Goal: Information Seeking & Learning: Learn about a topic

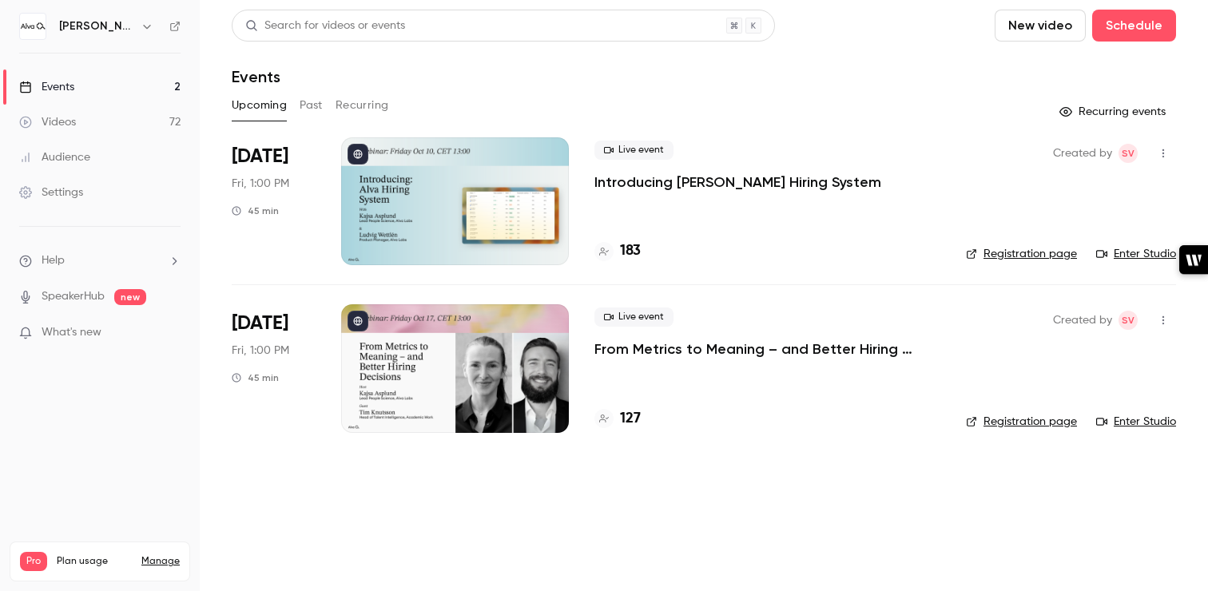
click at [695, 354] on p "From Metrics to Meaning – and Better Hiring Decisions" at bounding box center [767, 348] width 346 height 19
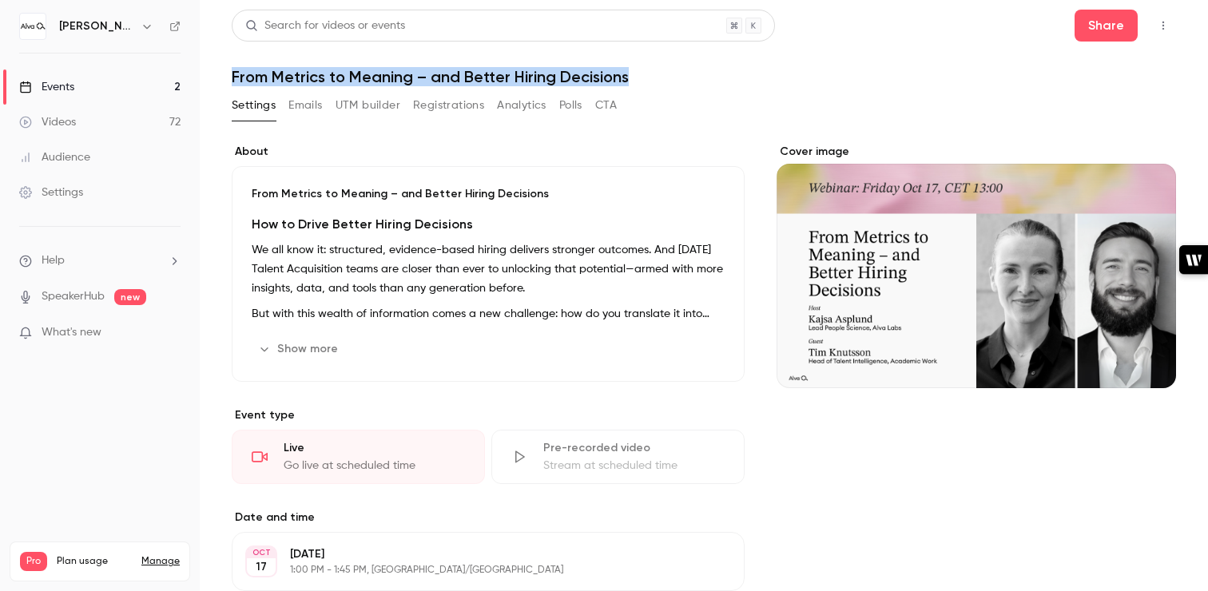
drag, startPoint x: 638, startPoint y: 80, endPoint x: 253, endPoint y: 64, distance: 385.3
click at [253, 64] on header "Search for videos or events Share From Metrics to Meaning – and Better Hiring D…" at bounding box center [704, 48] width 944 height 77
copy h1 "From Metrics to Meaning – and Better Hiring Decisions"
click at [87, 84] on link "Events 2" at bounding box center [100, 86] width 200 height 35
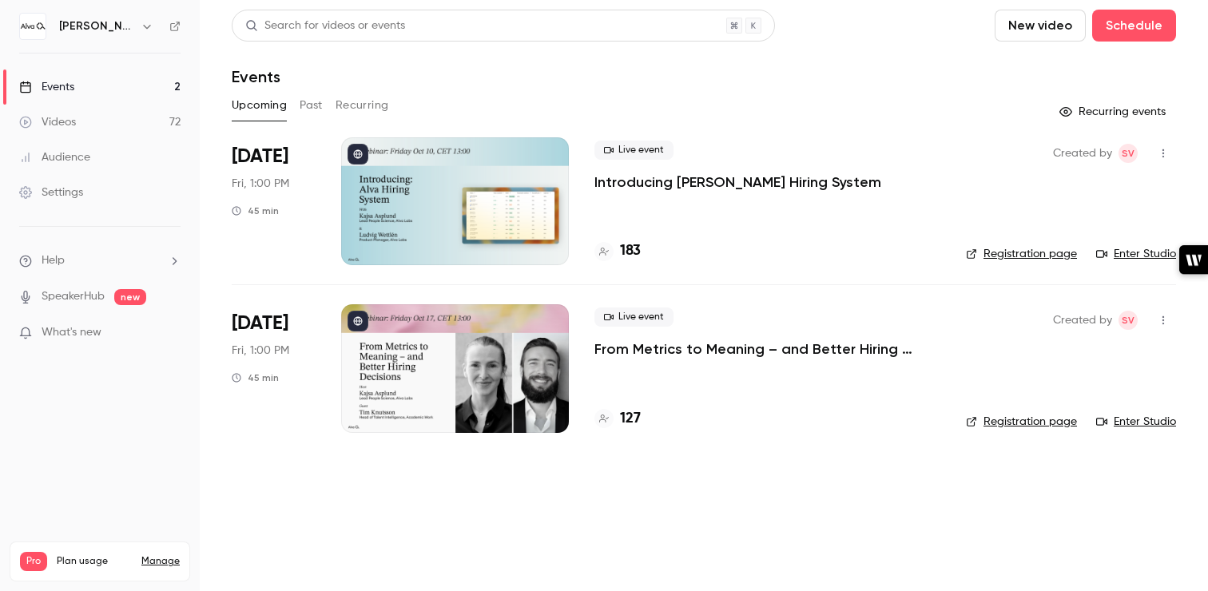
click at [310, 99] on button "Past" at bounding box center [311, 106] width 23 height 26
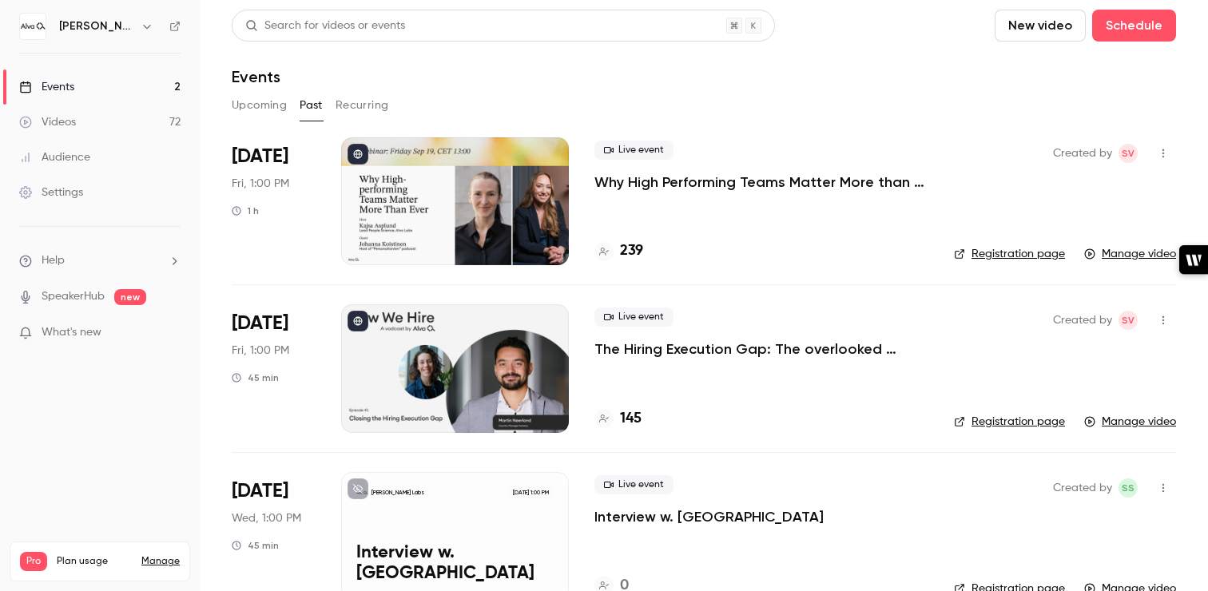
click at [1022, 259] on link "Registration page" at bounding box center [1009, 254] width 111 height 16
click at [250, 106] on button "Upcoming" at bounding box center [259, 106] width 55 height 26
